Goal: Contribute content

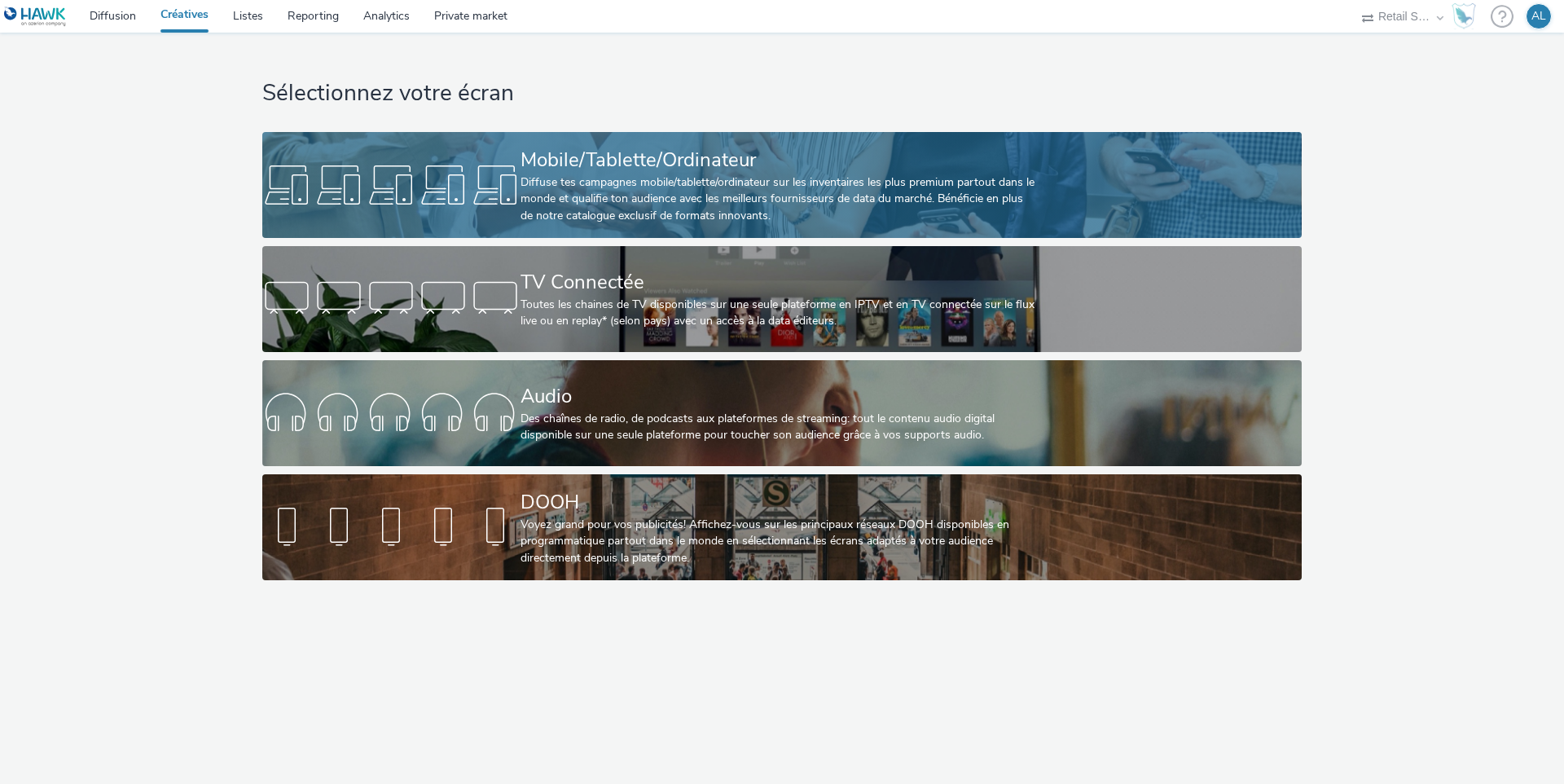
click at [809, 166] on div "Mobile/Tablette/Ordinateur" at bounding box center [779, 160] width 517 height 29
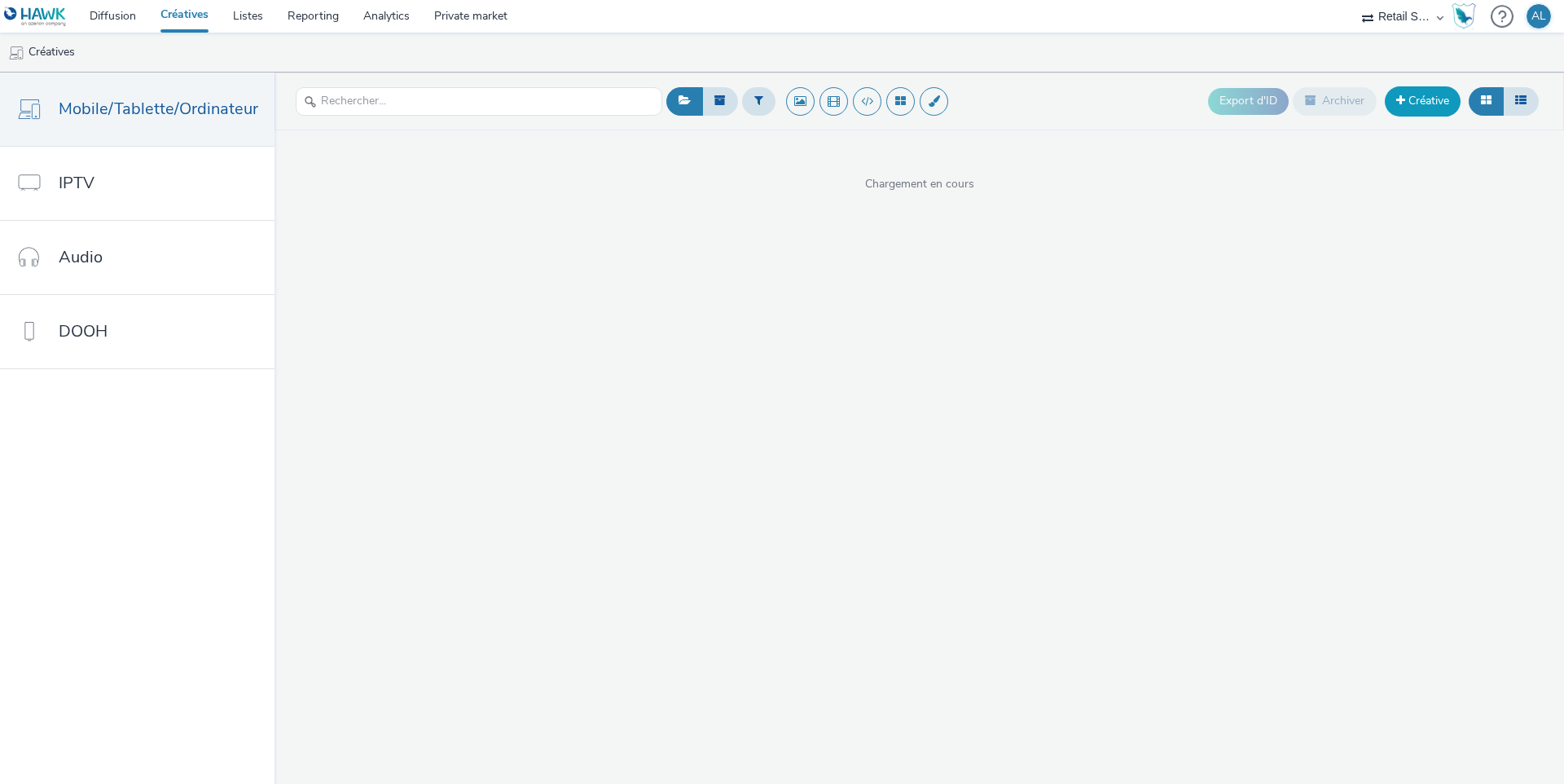
click at [1425, 98] on link "Créative" at bounding box center [1423, 101] width 75 height 30
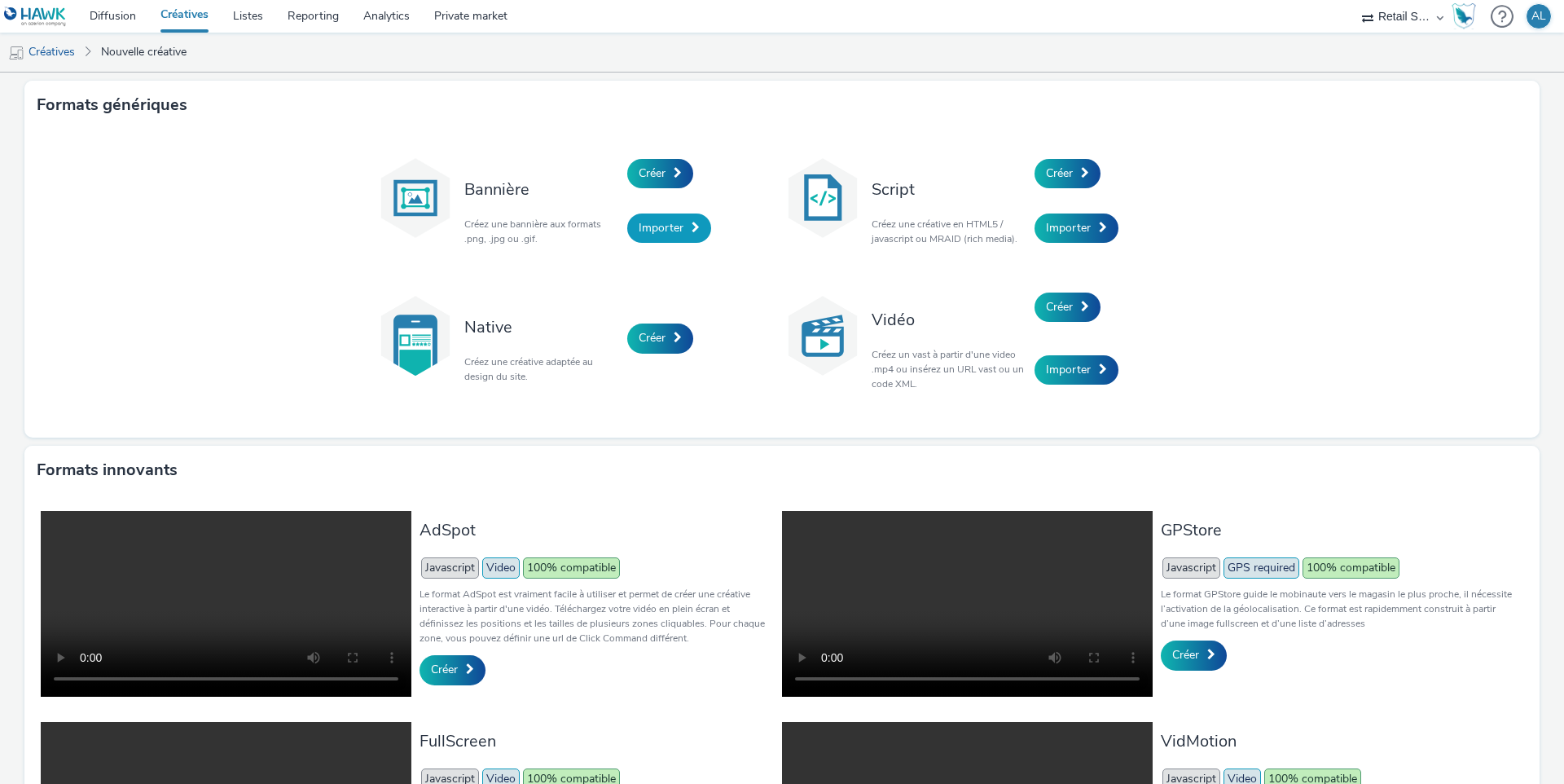
click at [670, 224] on span "Importer" at bounding box center [661, 227] width 45 height 16
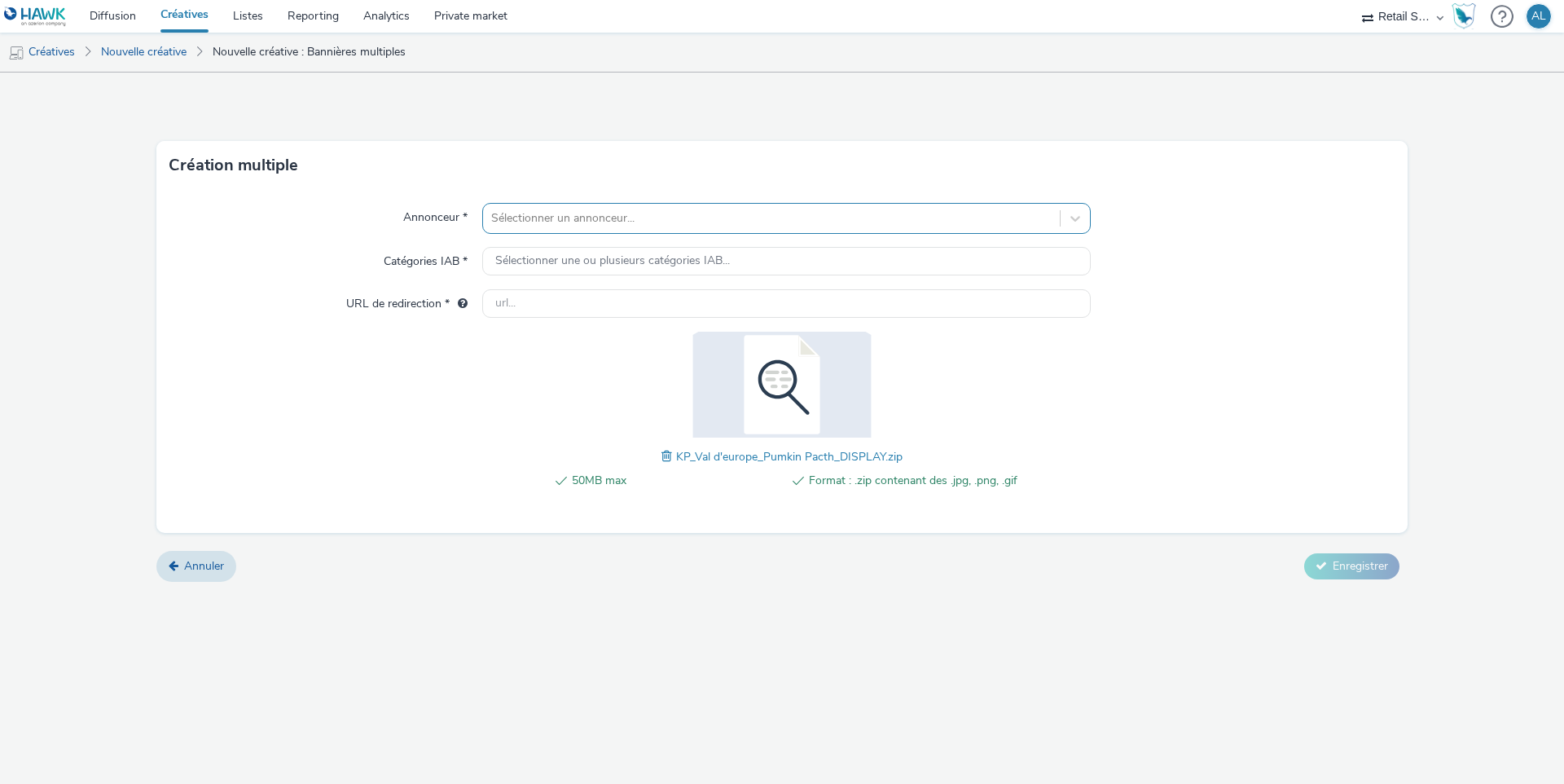
click at [554, 216] on div at bounding box center [772, 218] width 561 height 20
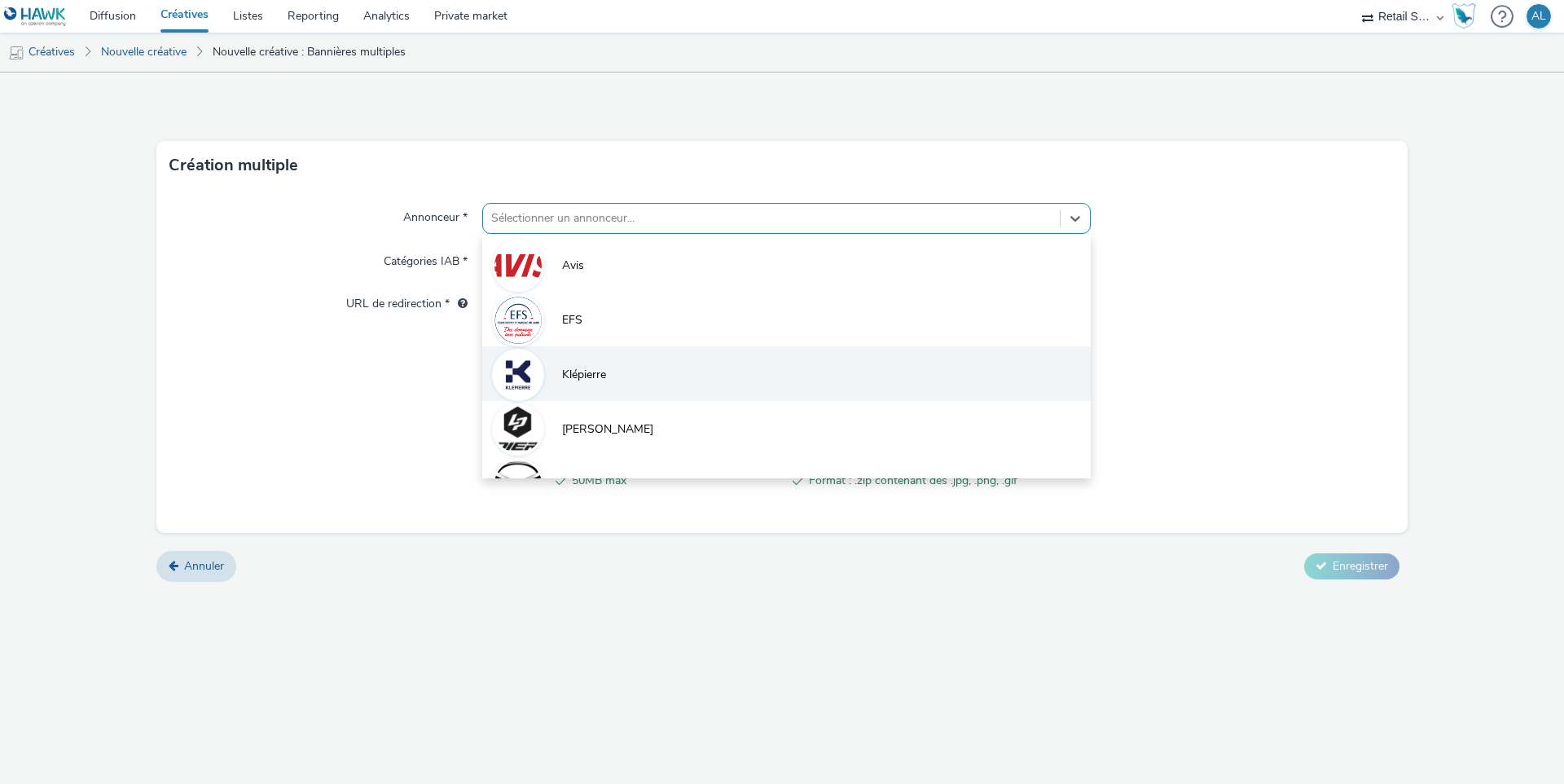
click at [604, 385] on li "Klépierre" at bounding box center [787, 373] width 609 height 55
type input "[URL][DOMAIN_NAME]"
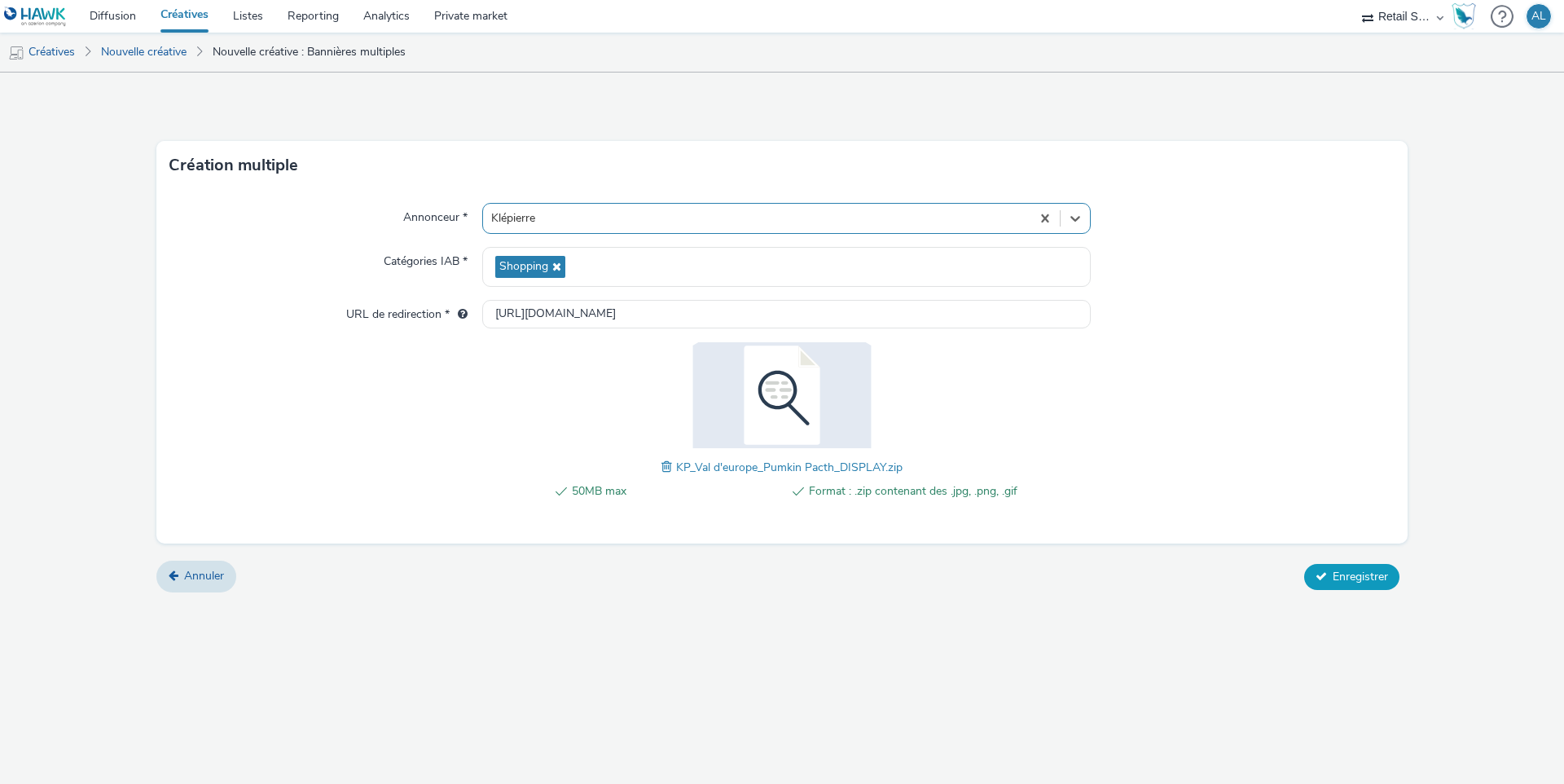
click at [1365, 582] on span "Enregistrer" at bounding box center [1361, 576] width 56 height 16
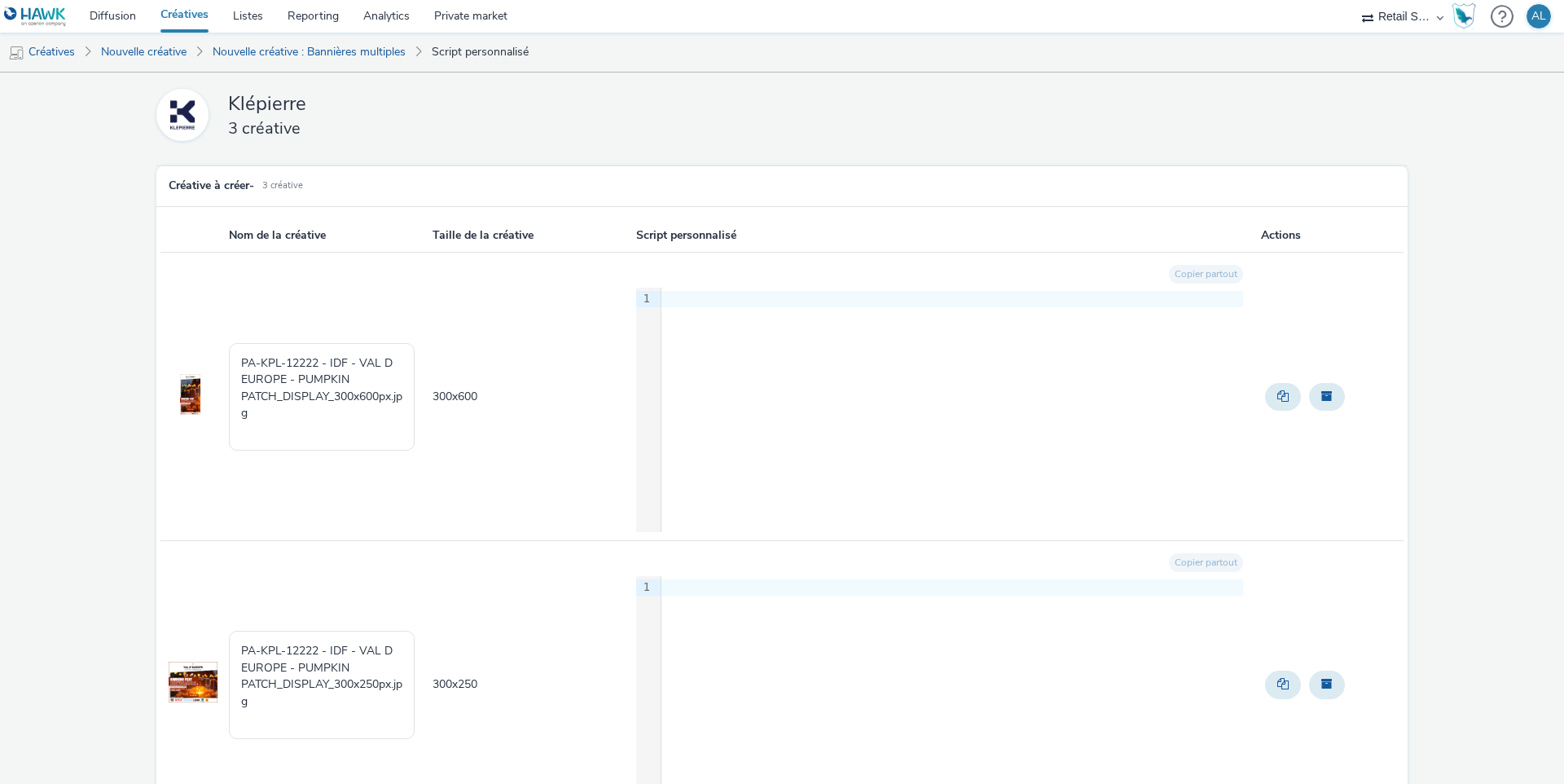
scroll to position [411, 0]
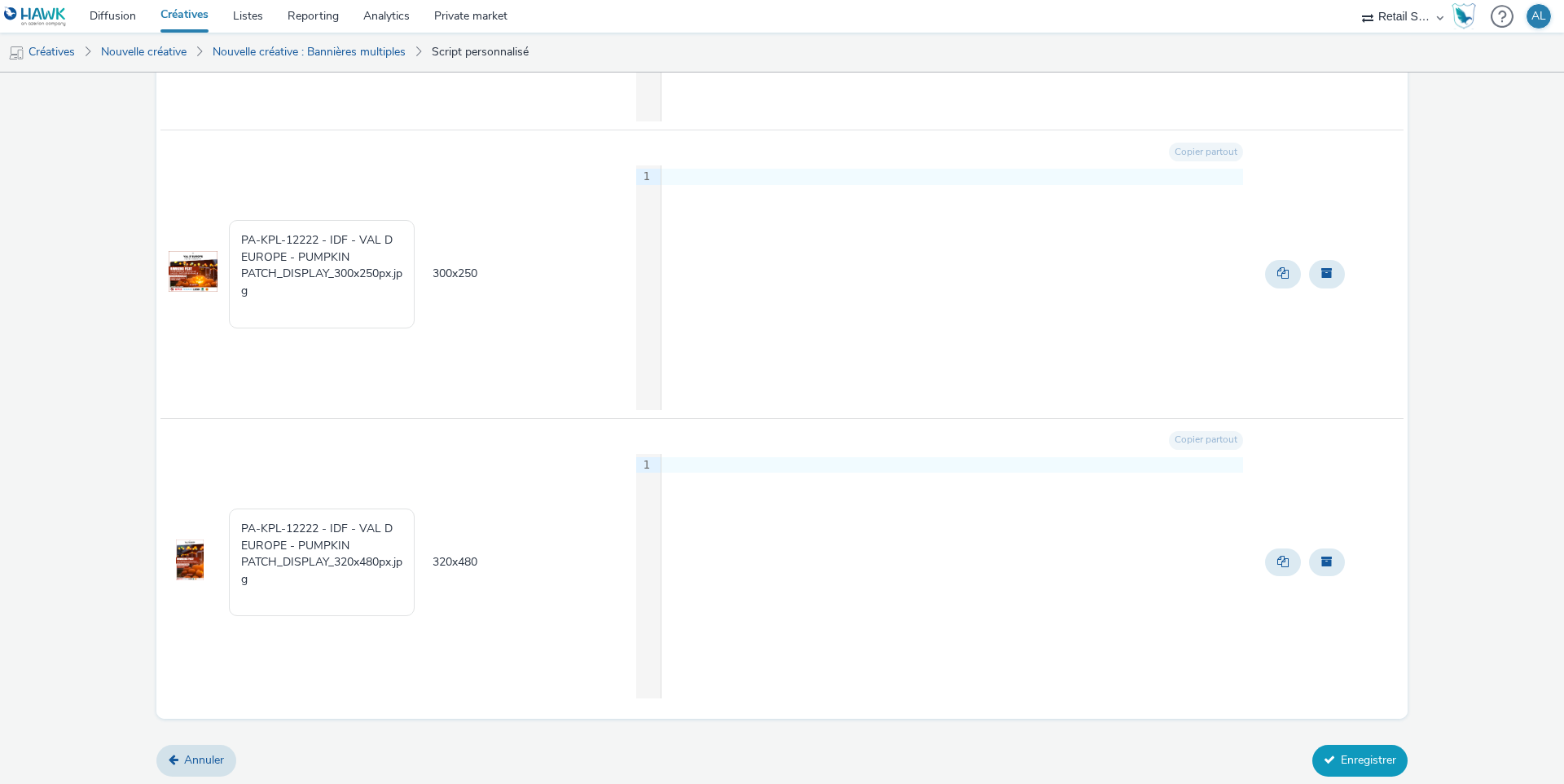
click at [1347, 747] on button "Enregistrer" at bounding box center [1361, 760] width 95 height 31
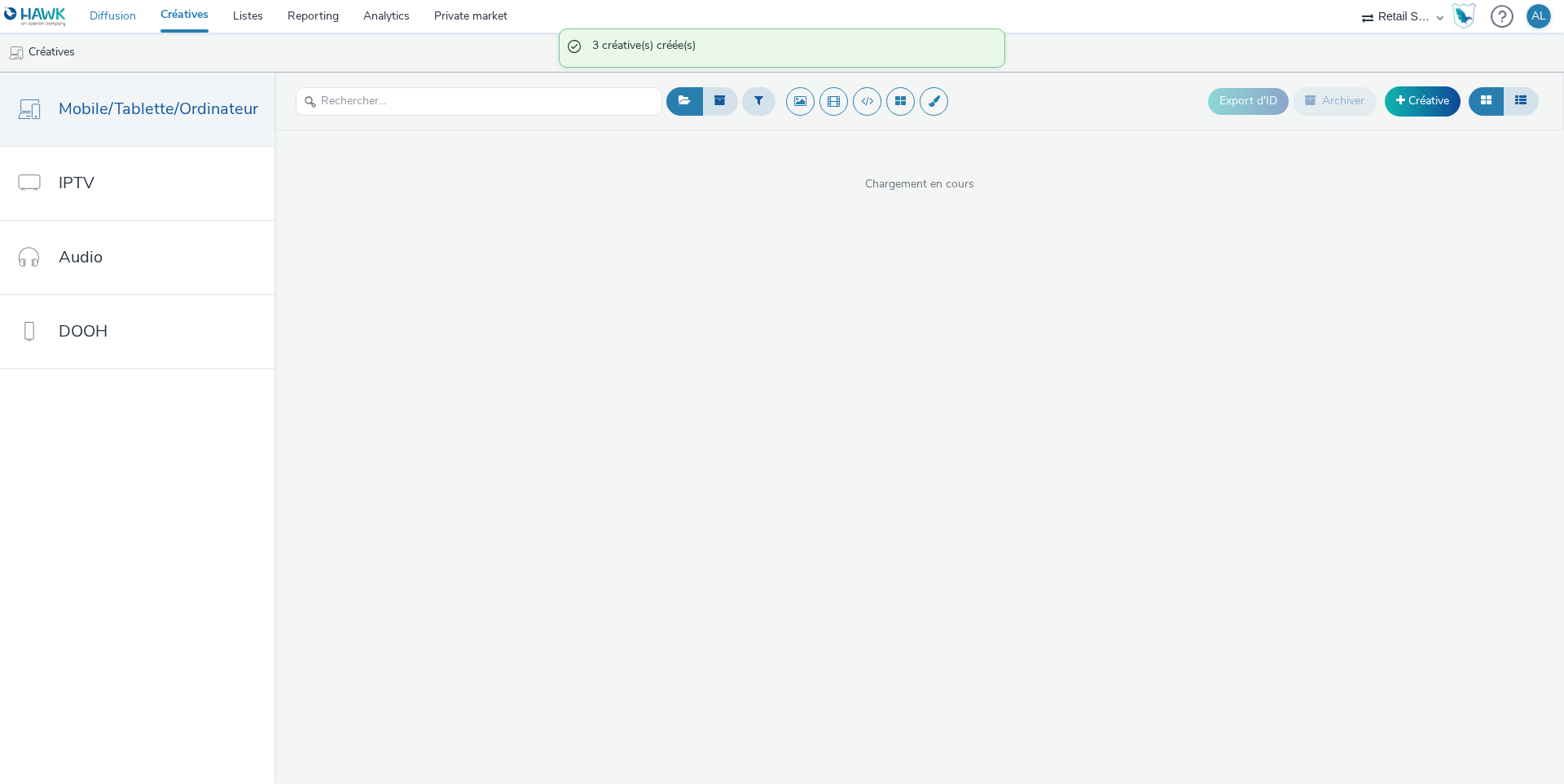
click at [110, 19] on link "Diffusion" at bounding box center [112, 16] width 71 height 33
